Goal: Navigation & Orientation: Understand site structure

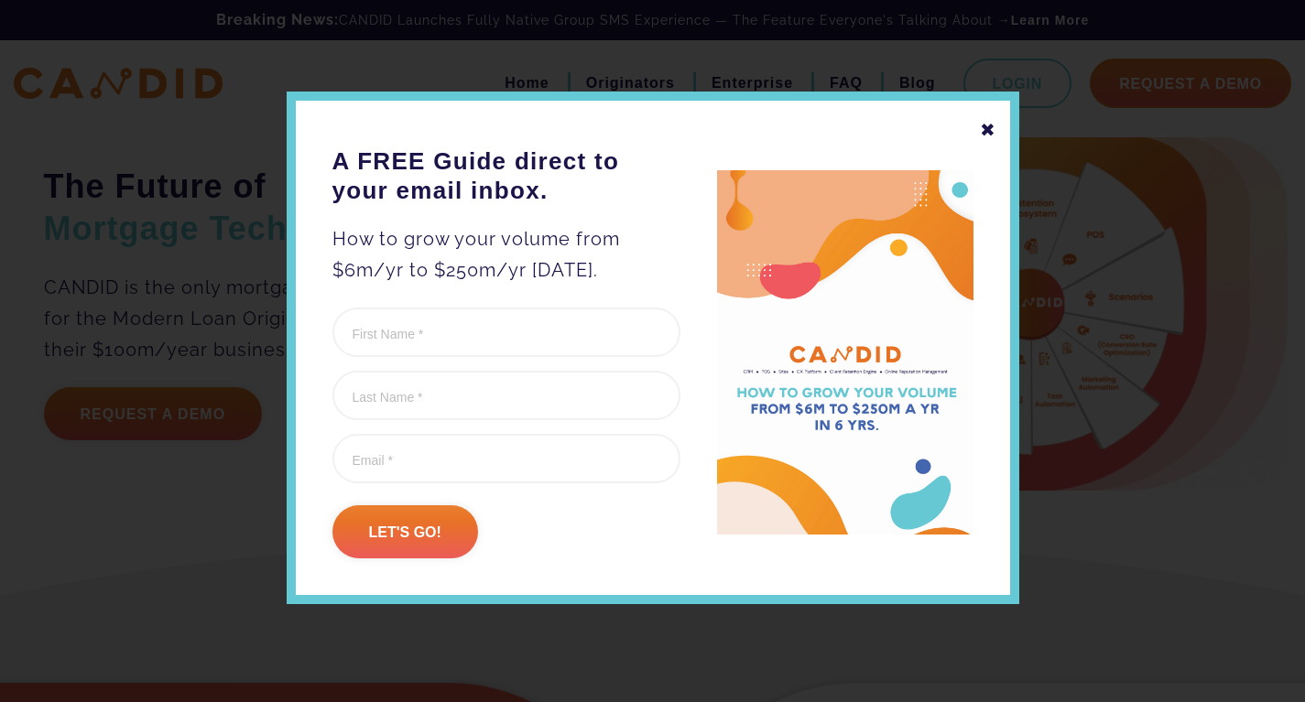
click at [986, 129] on div "✖" at bounding box center [988, 129] width 16 height 31
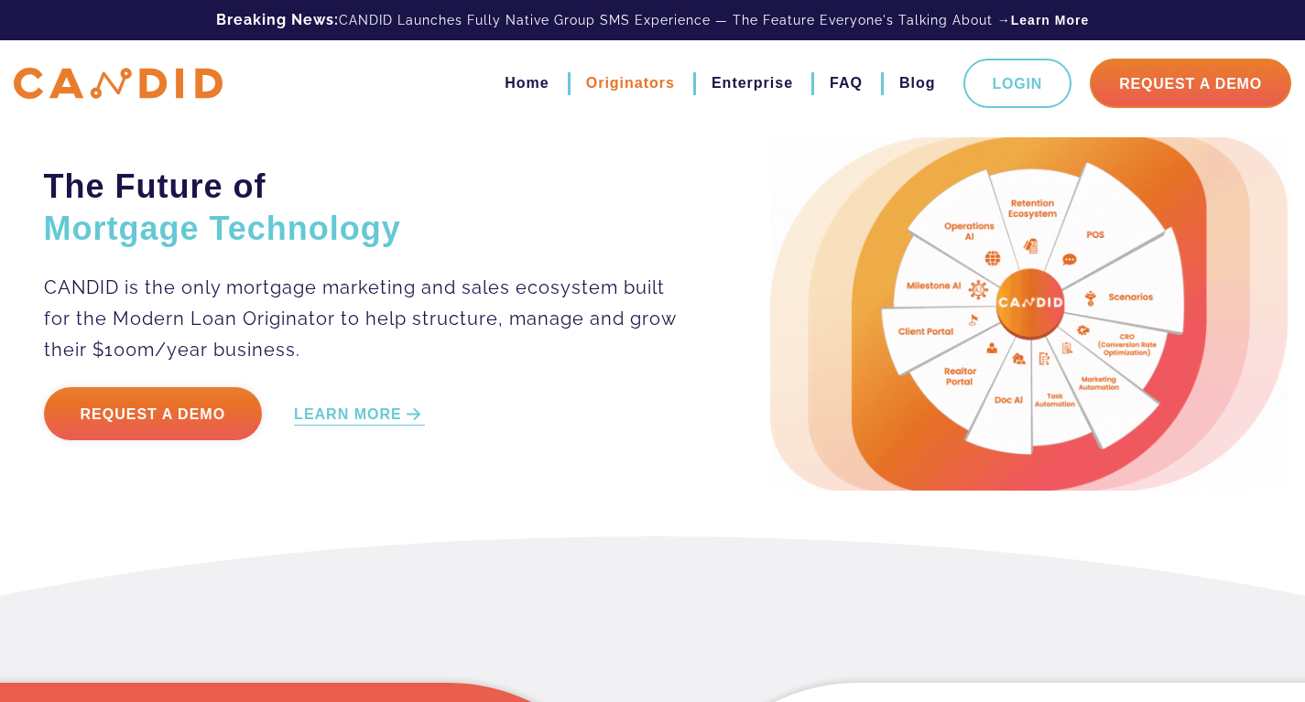
click at [638, 85] on link "Originators" at bounding box center [630, 83] width 89 height 31
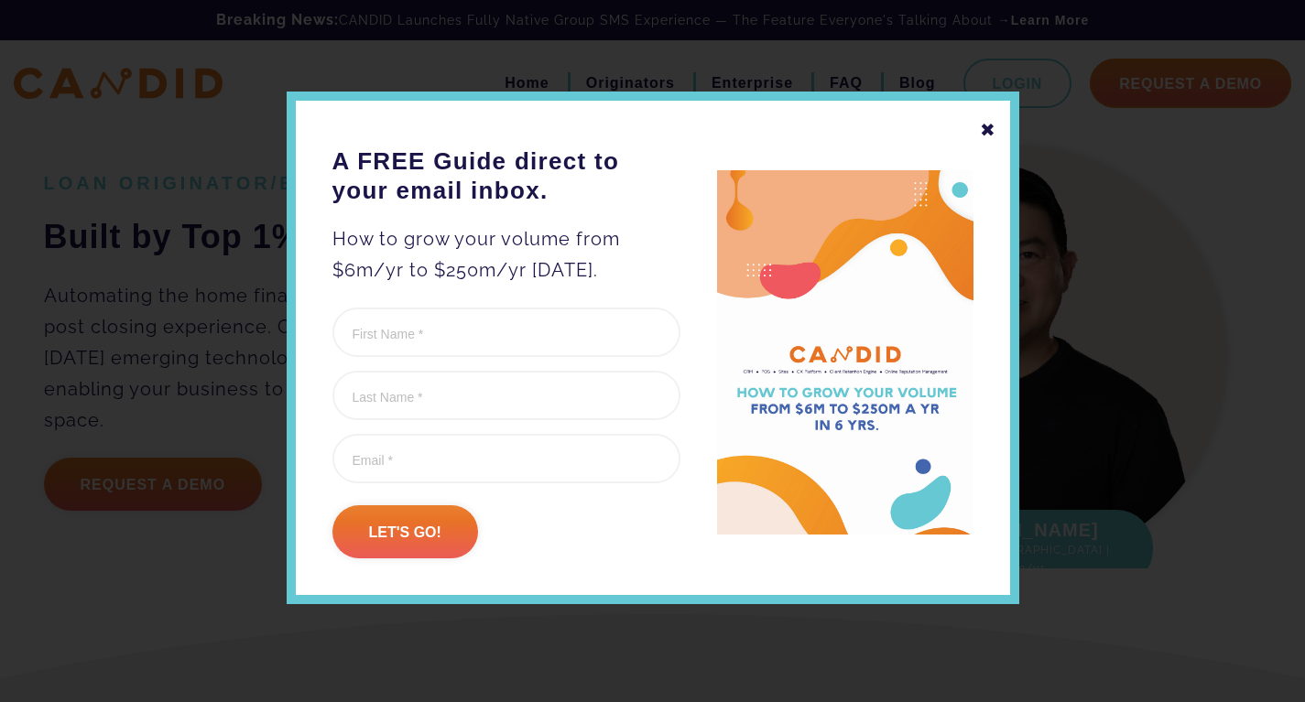
click at [991, 138] on div "✖" at bounding box center [988, 129] width 16 height 31
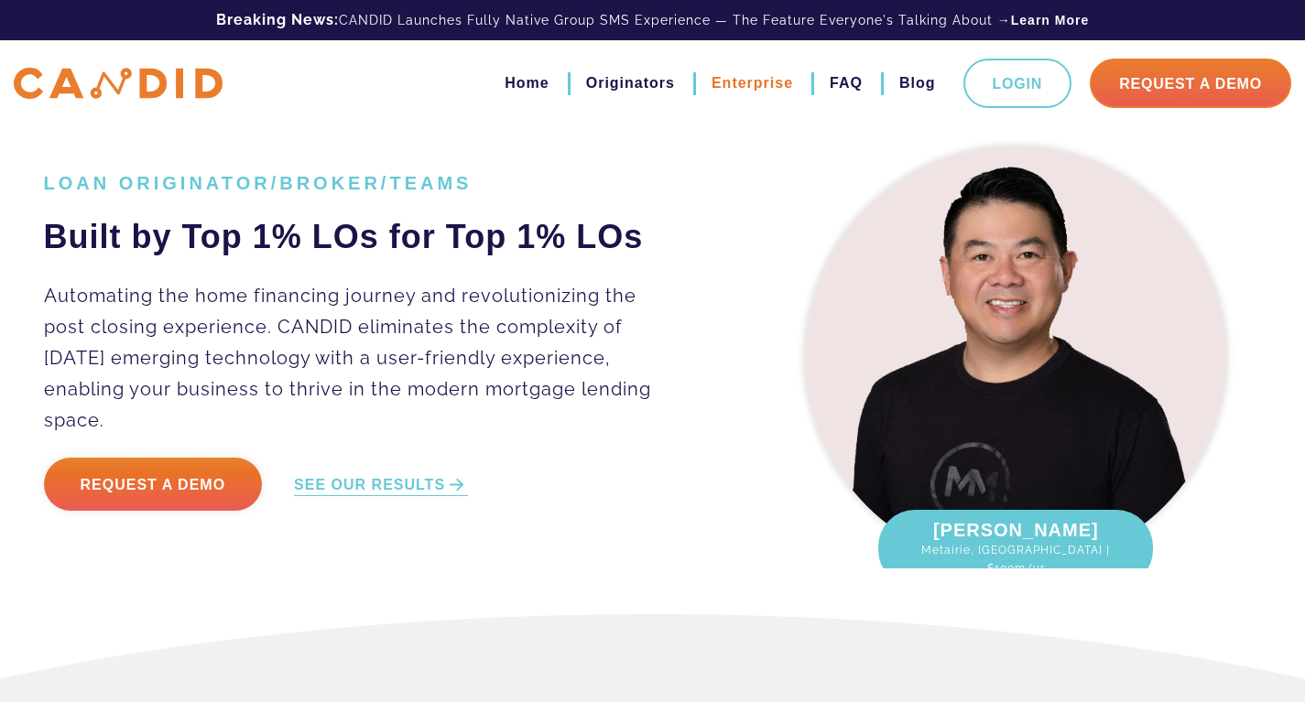
click at [745, 81] on link "Enterprise" at bounding box center [753, 83] width 82 height 31
